Goal: Task Accomplishment & Management: Use online tool/utility

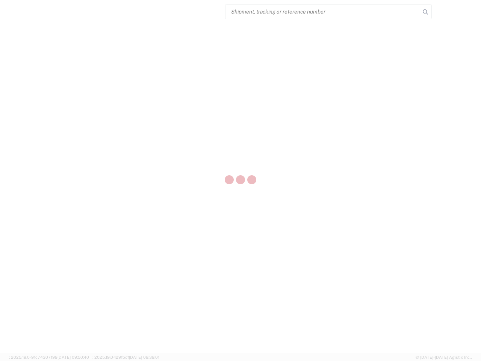
select select "US"
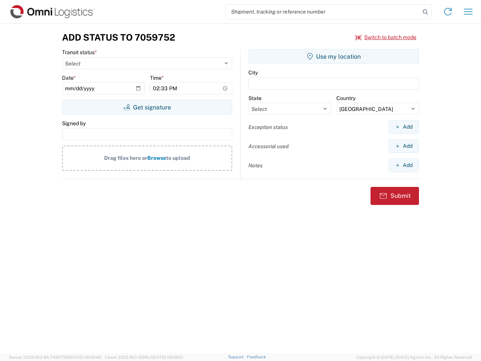
click at [323, 12] on input "search" at bounding box center [323, 12] width 195 height 14
click at [426, 12] on icon at bounding box center [425, 12] width 11 height 11
click at [448, 12] on icon at bounding box center [448, 12] width 12 height 12
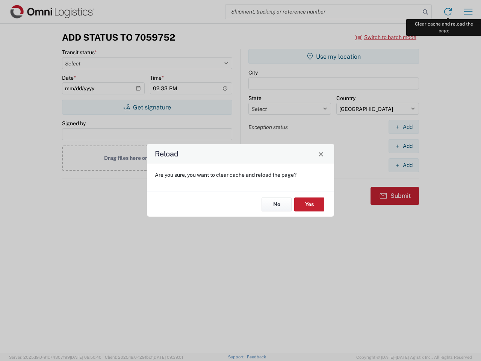
click at [468, 12] on div "Reload Are you sure, you want to clear cache and reload the page? No Yes" at bounding box center [240, 180] width 481 height 361
click at [386, 37] on div "Reload Are you sure, you want to clear cache and reload the page? No Yes" at bounding box center [240, 180] width 481 height 361
click at [147, 107] on div "Reload Are you sure, you want to clear cache and reload the page? No Yes" at bounding box center [240, 180] width 481 height 361
click at [334, 56] on div "Reload Are you sure, you want to clear cache and reload the page? No Yes" at bounding box center [240, 180] width 481 height 361
click at [404, 127] on div "Reload Are you sure, you want to clear cache and reload the page? No Yes" at bounding box center [240, 180] width 481 height 361
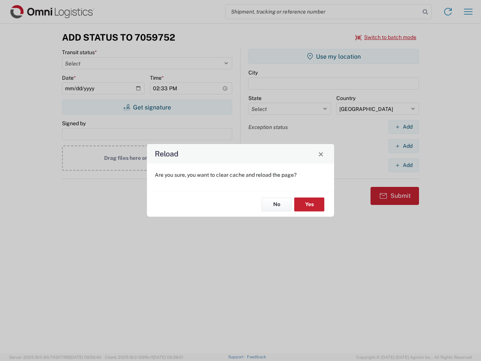
click at [404, 146] on div "Reload Are you sure, you want to clear cache and reload the page? No Yes" at bounding box center [240, 180] width 481 height 361
click at [404, 165] on div "Reload Are you sure, you want to clear cache and reload the page? No Yes" at bounding box center [240, 180] width 481 height 361
